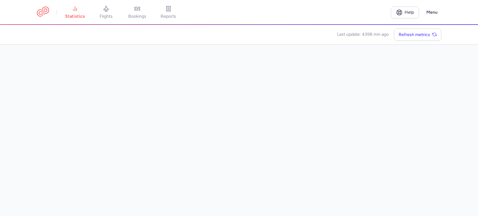
click at [102, 8] on link "flights" at bounding box center [106, 13] width 31 height 14
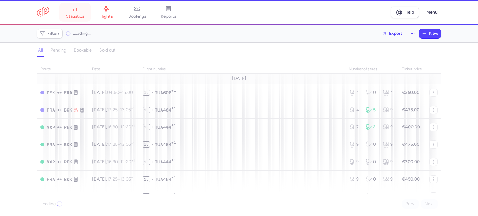
click at [76, 17] on span "statistics" at bounding box center [75, 17] width 18 height 6
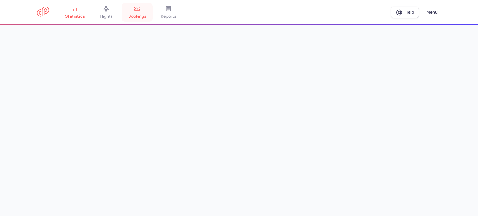
click at [146, 14] on span "bookings" at bounding box center [137, 17] width 18 height 6
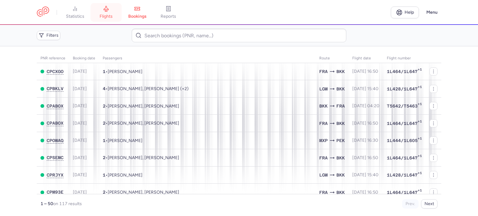
click at [113, 11] on link "flights" at bounding box center [106, 13] width 31 height 14
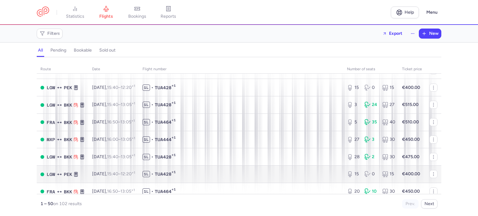
scroll to position [829, 0]
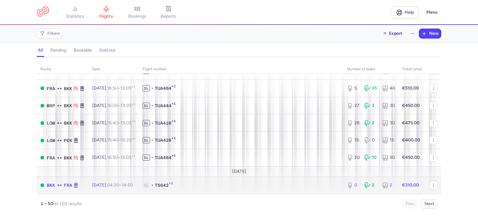
click at [402, 184] on strong "€310.00" at bounding box center [410, 185] width 17 height 5
click at [305, 187] on span "1L • T5642 +1" at bounding box center [241, 185] width 197 height 6
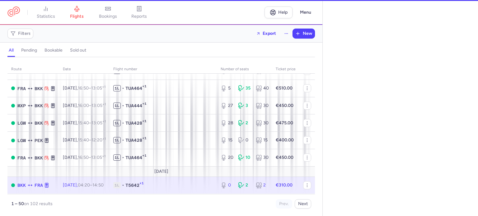
select select "days"
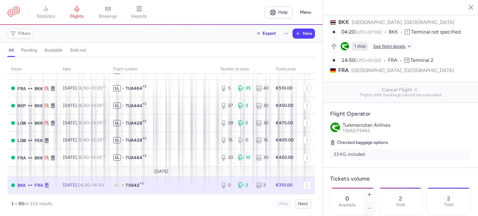
scroll to position [93, 0]
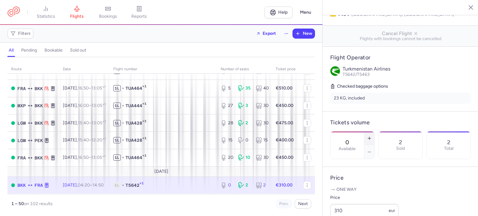
click at [375, 132] on button "button" at bounding box center [370, 139] width 10 height 14
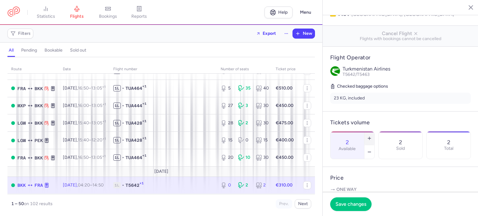
click at [375, 132] on button "button" at bounding box center [370, 139] width 10 height 14
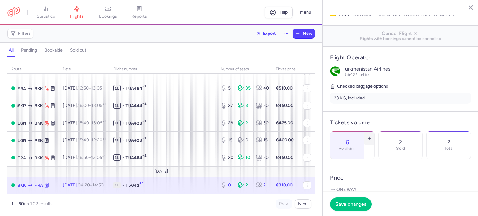
type input "7"
click at [349, 214] on footer "Save changes" at bounding box center [401, 204] width 156 height 24
click at [351, 207] on button "Save changes" at bounding box center [350, 204] width 41 height 14
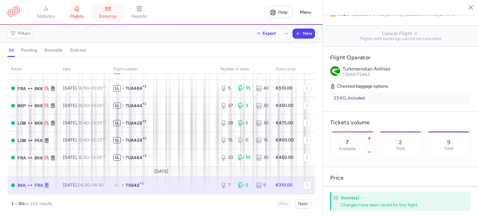
click at [113, 14] on span "bookings" at bounding box center [108, 17] width 18 height 6
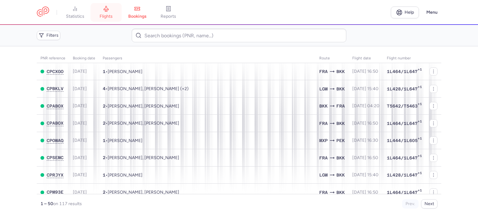
click at [111, 17] on span "flights" at bounding box center [106, 17] width 13 height 6
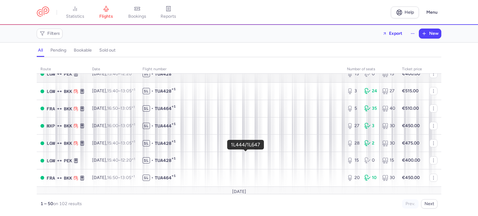
scroll to position [778, 0]
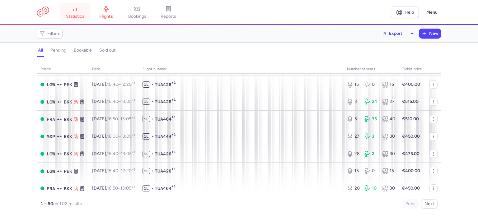
click at [86, 9] on link "statistics" at bounding box center [74, 13] width 31 height 14
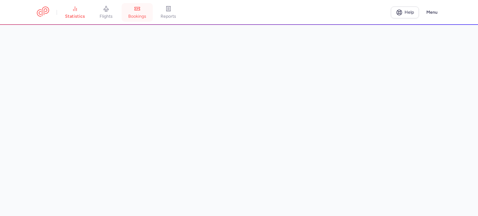
click at [141, 16] on span "bookings" at bounding box center [137, 17] width 18 height 6
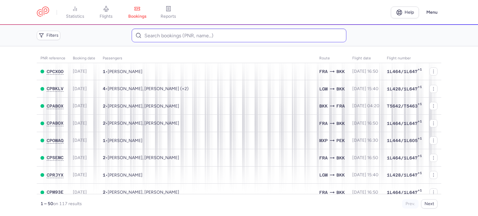
drag, startPoint x: 99, startPoint y: 3, endPoint x: 133, endPoint y: 30, distance: 43.0
click at [100, 6] on link "flights" at bounding box center [106, 13] width 31 height 14
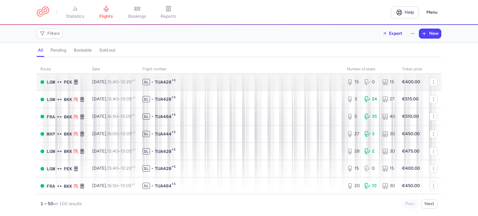
scroll to position [766, 0]
